Goal: Find specific page/section

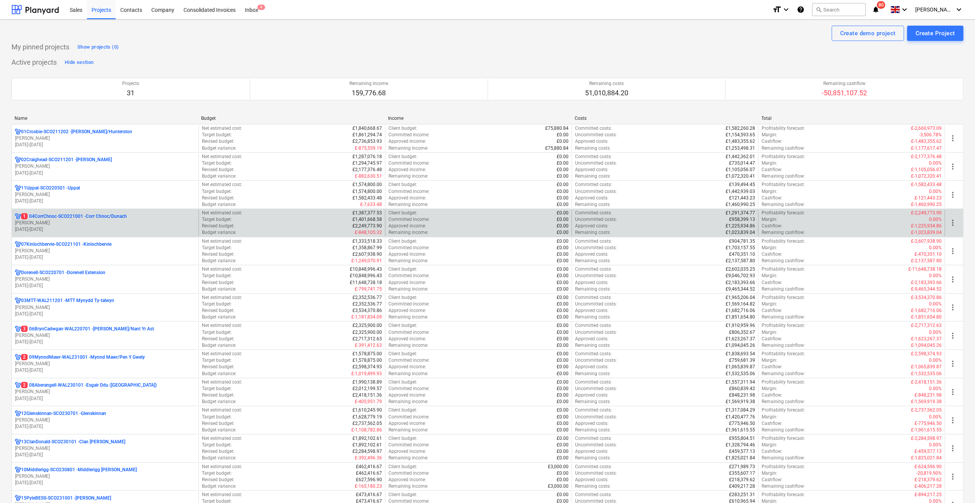
scroll to position [192, 0]
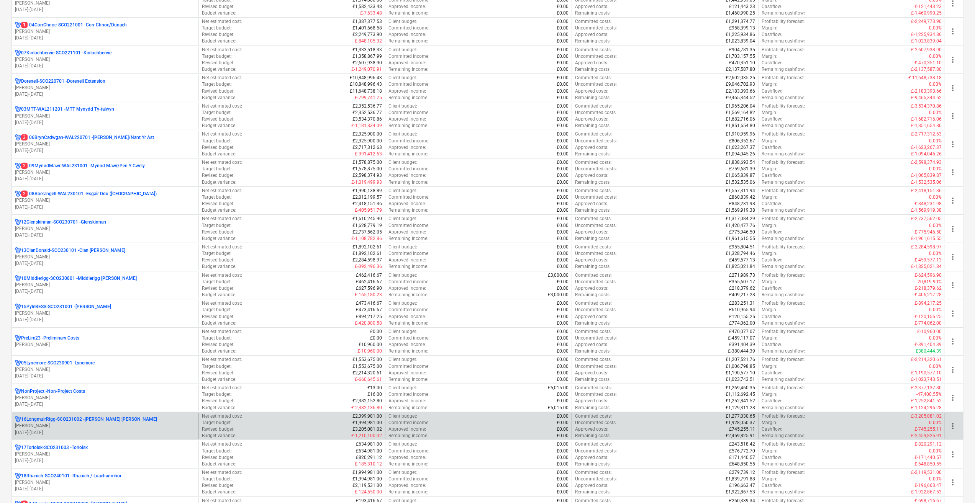
click at [97, 413] on div "16LongmuirRigg-SCO231002 - [PERSON_NAME] [PERSON_NAME] [PERSON_NAME] [DATE] - […" at bounding box center [105, 426] width 187 height 26
click at [97, 414] on div "16LongmuirRigg-SCO231002 - [PERSON_NAME] [PERSON_NAME] [PERSON_NAME] [DATE] - […" at bounding box center [105, 426] width 187 height 26
click at [97, 417] on p "16LongmuirRigg-SCO231002 - [PERSON_NAME] [PERSON_NAME]" at bounding box center [89, 419] width 136 height 7
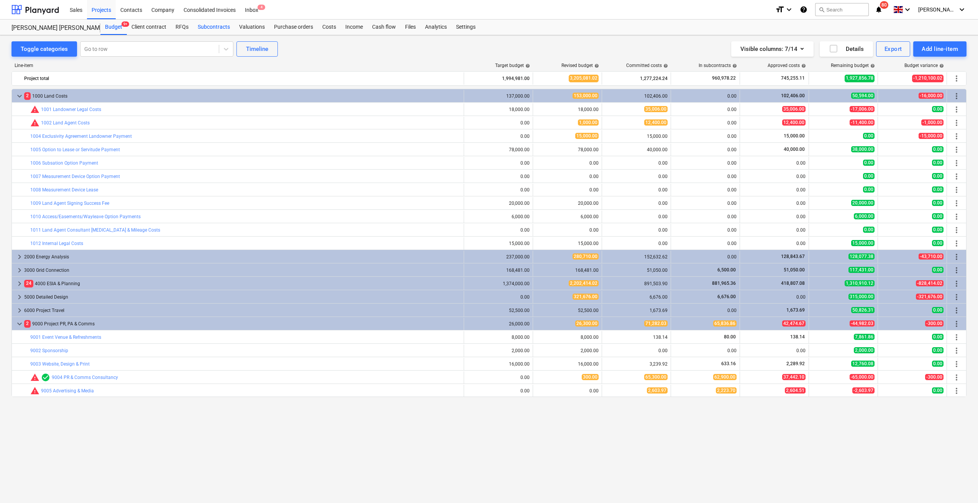
click at [229, 31] on div "Subcontracts" at bounding box center [213, 27] width 41 height 15
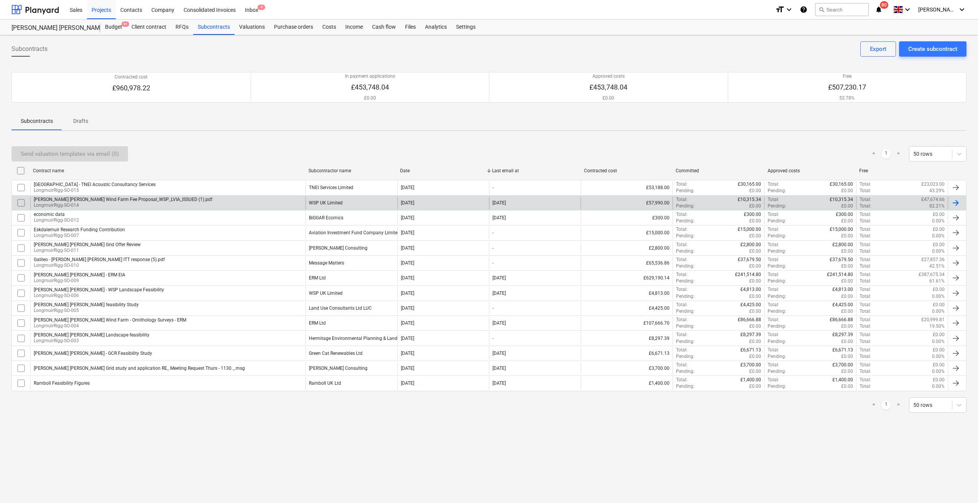
click at [252, 205] on div "[PERSON_NAME] [PERSON_NAME] Wind Farm Fee Proposal_WSP_LVIA_ISSUED (1).pdf Long…" at bounding box center [167, 202] width 275 height 13
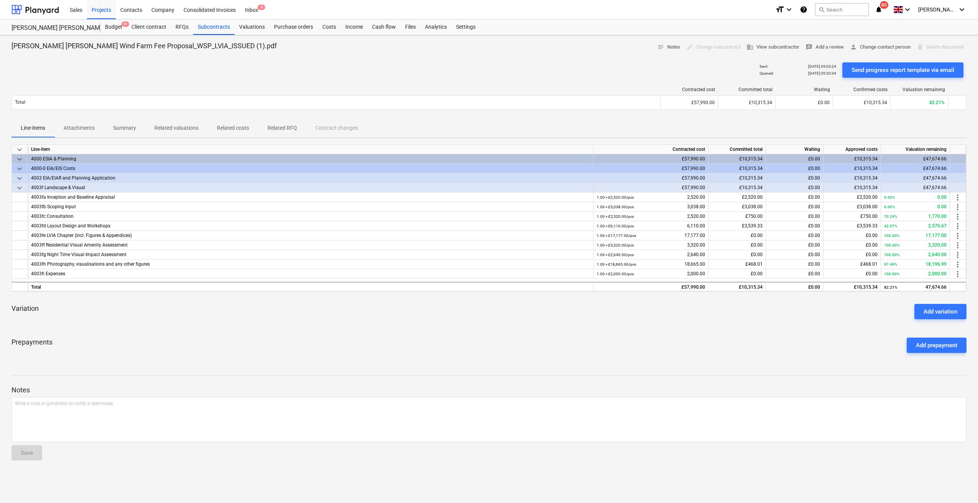
click at [16, 189] on span "keyboard_arrow_down" at bounding box center [19, 187] width 9 height 9
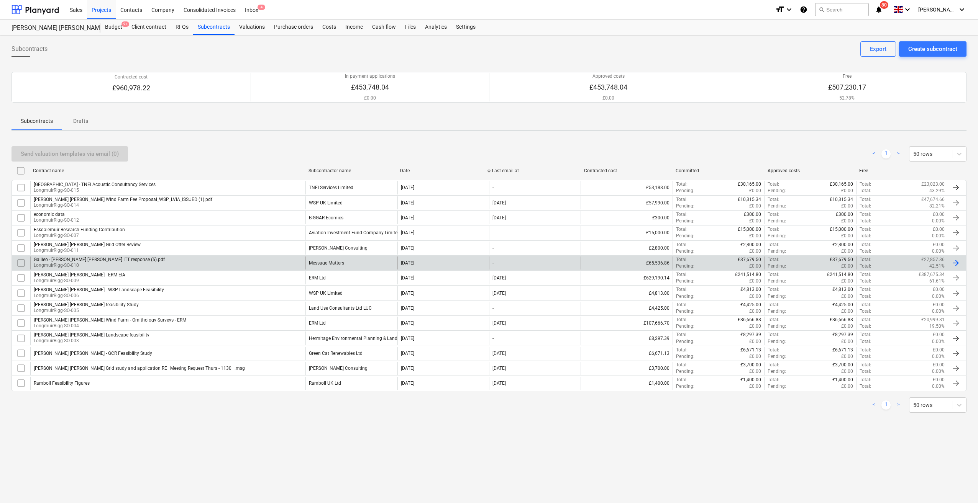
click at [188, 261] on div "Galileo - [PERSON_NAME] [PERSON_NAME] ITT response (5).pdf LongmuirRigg-SO-010" at bounding box center [167, 263] width 275 height 13
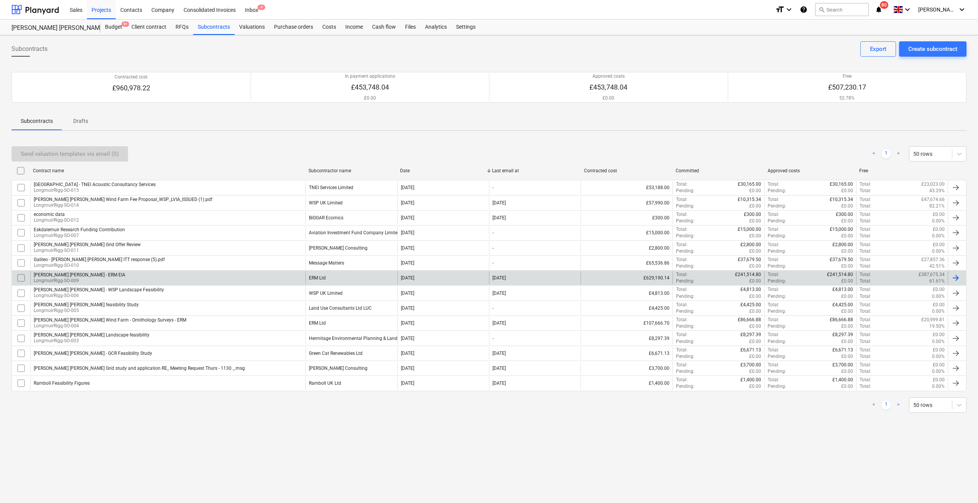
click at [279, 273] on div "[PERSON_NAME] [PERSON_NAME] - ERM EIA LongmuirRigg-SO-009" at bounding box center [167, 278] width 275 height 13
